Goal: Task Accomplishment & Management: Complete application form

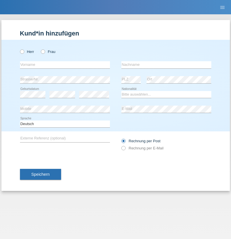
radio input "true"
click at [65, 65] on input "text" at bounding box center [65, 64] width 90 height 7
type input "Samira"
click at [166, 65] on input "text" at bounding box center [166, 64] width 90 height 7
type input "Tarzi"
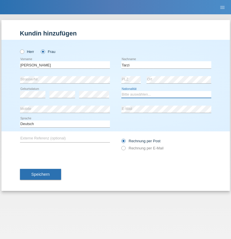
select select "CH"
radio input "true"
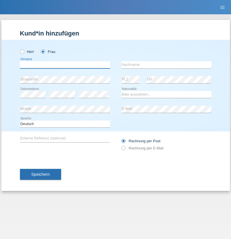
click at [65, 65] on input "text" at bounding box center [65, 64] width 90 height 7
type input "Lisa"
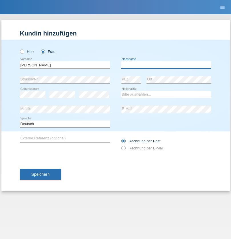
click at [166, 65] on input "text" at bounding box center [166, 64] width 90 height 7
type input "BertazzaSerafino"
select select "IT"
select select "C"
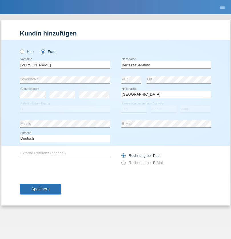
select select "01"
select select "10"
select select "2021"
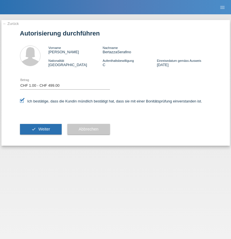
select select "1"
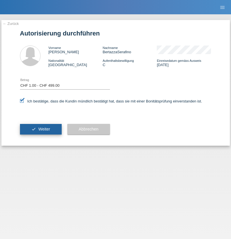
click at [41, 129] on span "Weiter" at bounding box center [44, 129] width 12 height 5
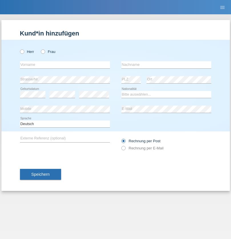
radio input "true"
click at [65, 65] on input "text" at bounding box center [65, 64] width 90 height 7
type input "Rocc"
click at [166, 65] on input "text" at bounding box center [166, 64] width 90 height 7
type input "[PERSON_NAME]"
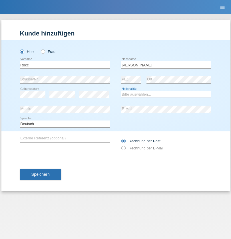
select select "IT"
select select "C"
select select "15"
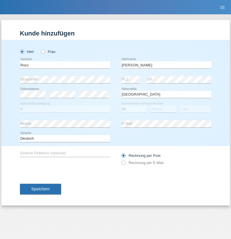
select select "06"
select select "2015"
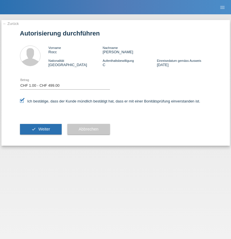
select select "1"
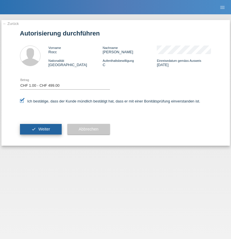
click at [41, 129] on span "Weiter" at bounding box center [44, 129] width 12 height 5
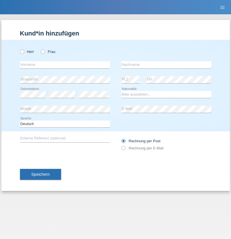
radio input "true"
click at [65, 65] on input "text" at bounding box center [65, 64] width 90 height 7
type input "Ionel"
click at [166, 65] on input "text" at bounding box center [166, 64] width 90 height 7
type input "Marin"
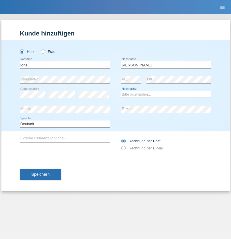
select select "OM"
select select "C"
select select "01"
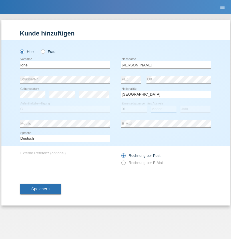
select select "03"
select select "2021"
